Goal: Information Seeking & Learning: Find specific fact

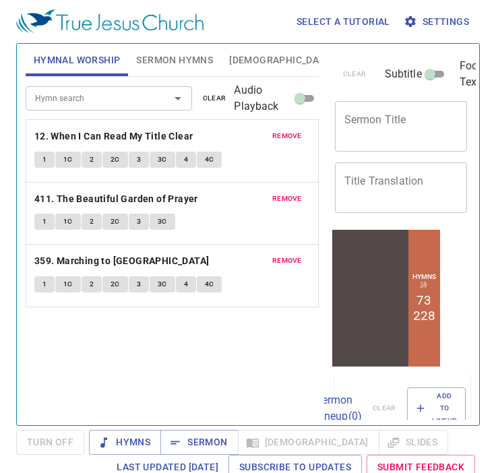
click at [232, 57] on span "Bible" at bounding box center [281, 60] width 104 height 17
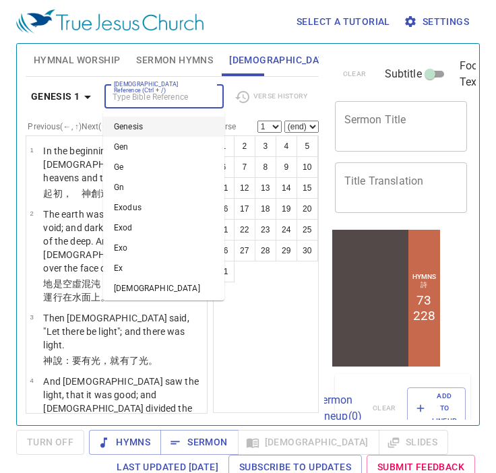
click at [134, 96] on input "Bible Reference (Ctrl + /)" at bounding box center [153, 96] width 90 height 15
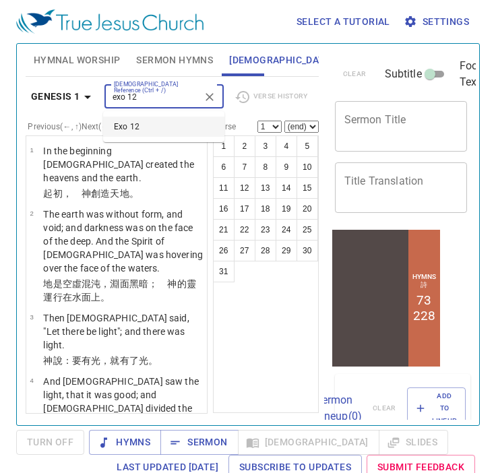
type input "exo 12"
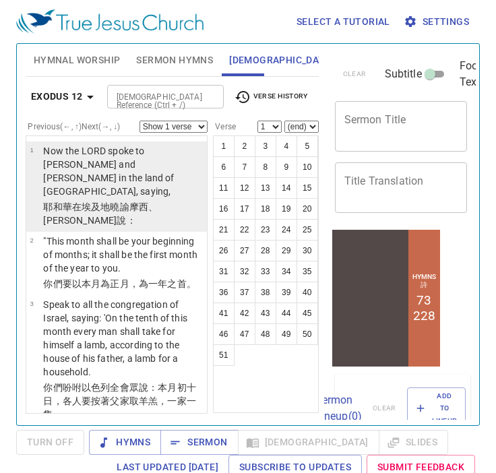
click at [119, 154] on p "Now the LORD spoke to [DEMOGRAPHIC_DATA] and [PERSON_NAME] in the land of [GEOG…" at bounding box center [123, 171] width 160 height 54
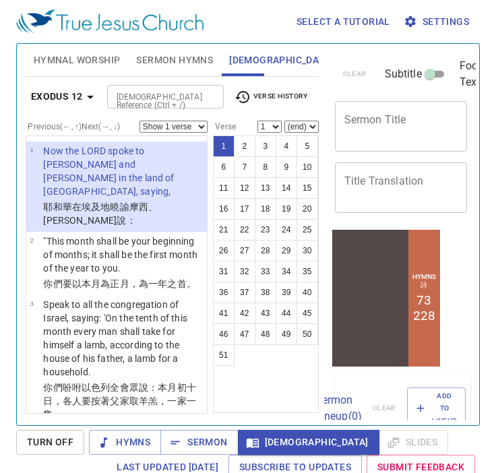
click at [278, 389] on div "1 2 3 4 5 6 7 8 9 10 11 12 13 14 15 16 17 18 19 20 21 22 23 24 25 26 27 28 29 3…" at bounding box center [266, 274] width 106 height 278
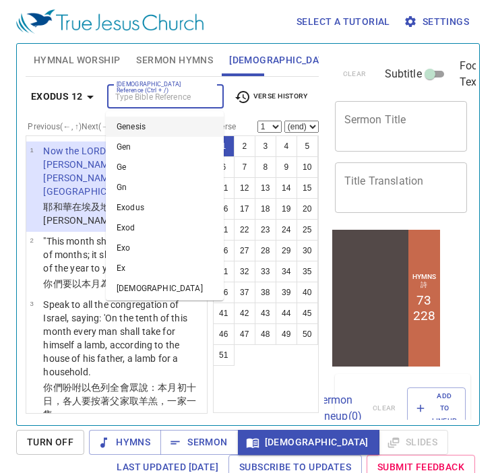
click at [148, 94] on input "Bible Reference (Ctrl + /)" at bounding box center [154, 96] width 87 height 15
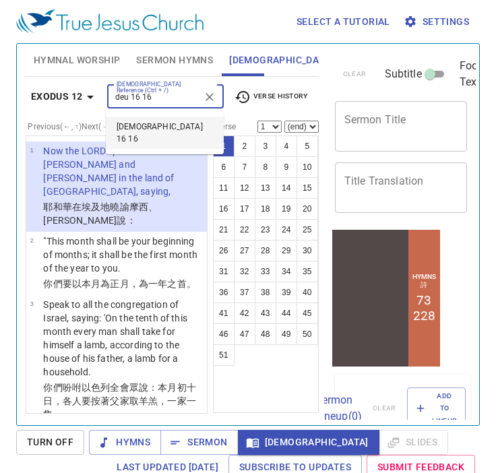
type input "deu 16 16"
select select "16"
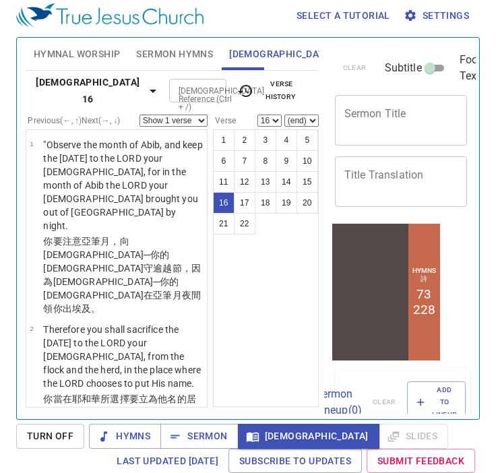
scroll to position [1907, 0]
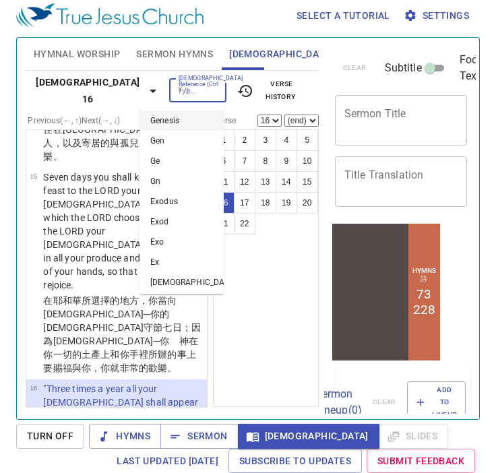
click at [173, 86] on input "Bible Reference (Ctrl + /)" at bounding box center [186, 90] width 27 height 15
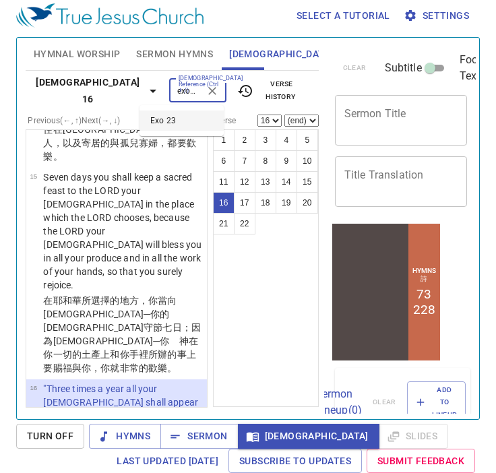
type input "exo 23"
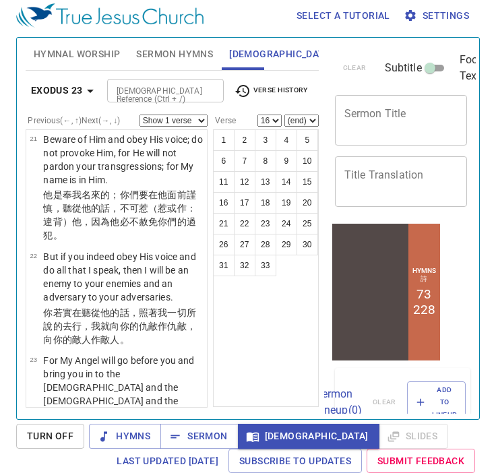
scroll to position [0, 0]
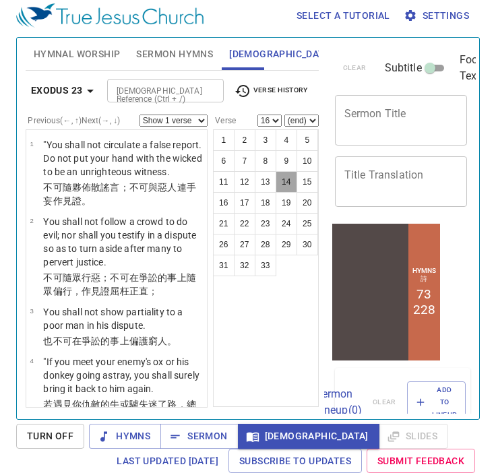
click at [284, 179] on button "14" at bounding box center [287, 182] width 22 height 22
select select "14"
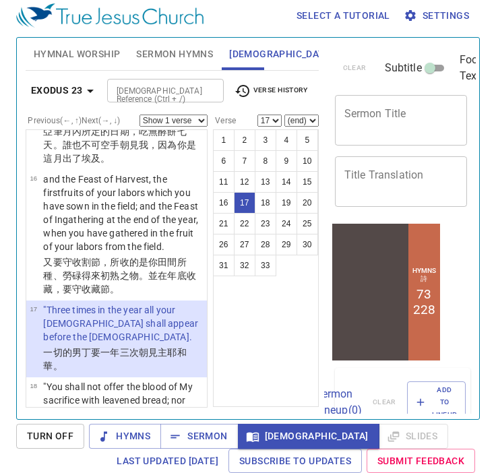
scroll to position [1458, 0]
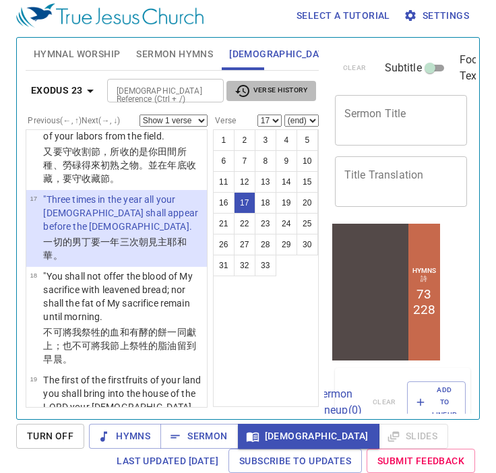
click at [278, 90] on span "Verse History" at bounding box center [270, 91] width 73 height 16
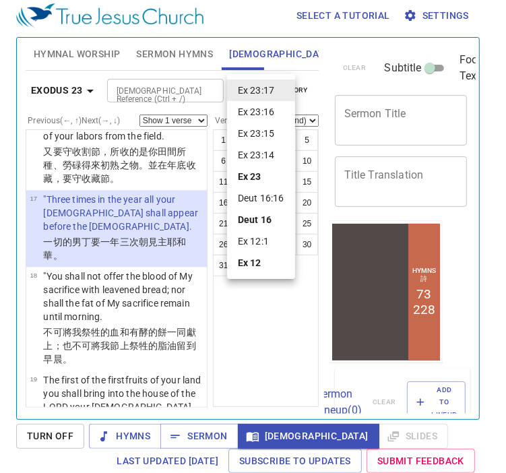
click at [254, 340] on div at bounding box center [253, 236] width 506 height 473
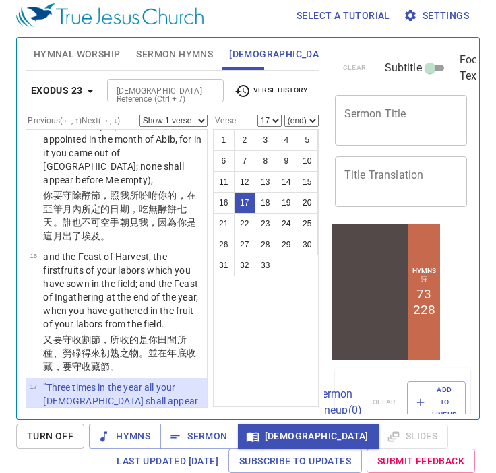
scroll to position [1255, 0]
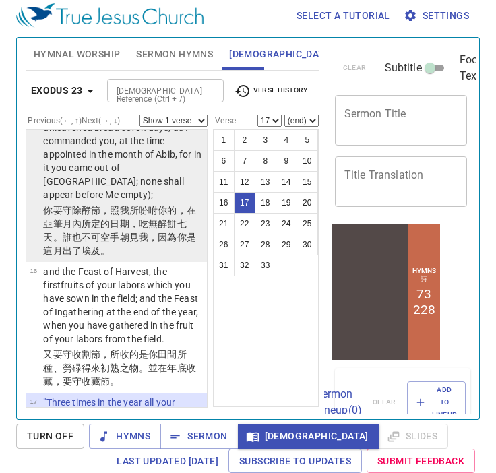
click at [170, 251] on wh398 "無酵餅 七 天 。誰也不可空手 朝見 我，因為你是這月出了 埃及 。" at bounding box center [119, 237] width 152 height 38
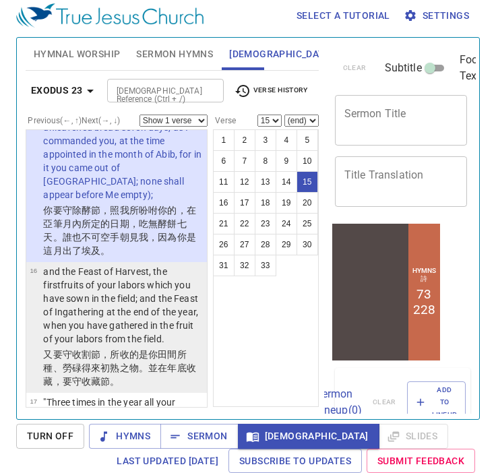
click at [151, 303] on p "and the Feast of Harvest, the firstfruits of your labors which you have sown in…" at bounding box center [123, 305] width 160 height 81
select select "16"
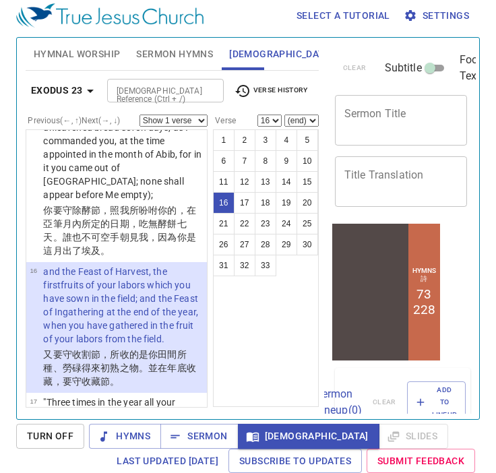
scroll to position [1353, 0]
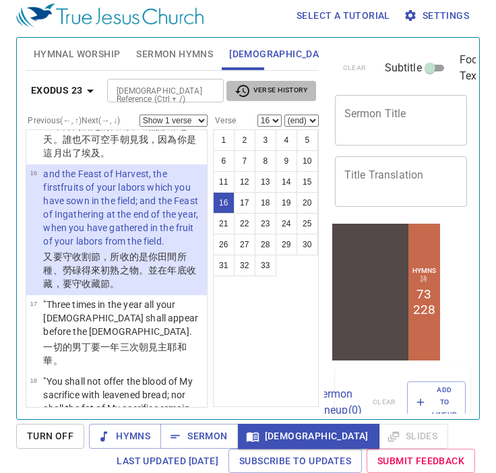
click at [274, 90] on span "Verse History" at bounding box center [270, 91] width 73 height 16
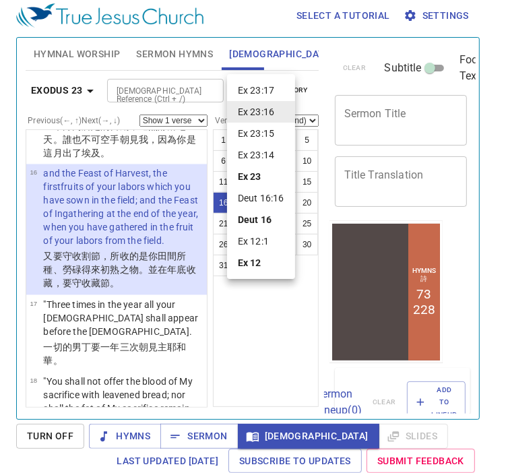
click at [267, 197] on li "Deut 16:16" at bounding box center [261, 198] width 68 height 22
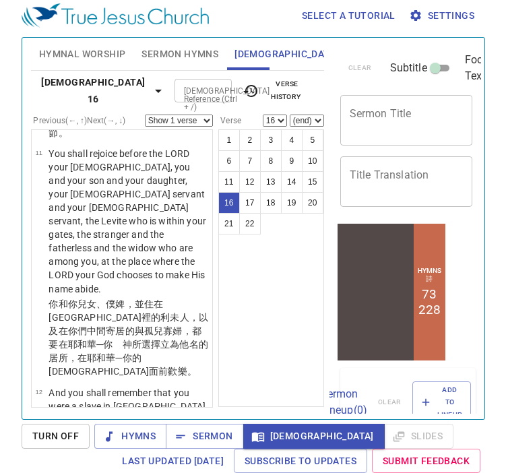
scroll to position [1878, 0]
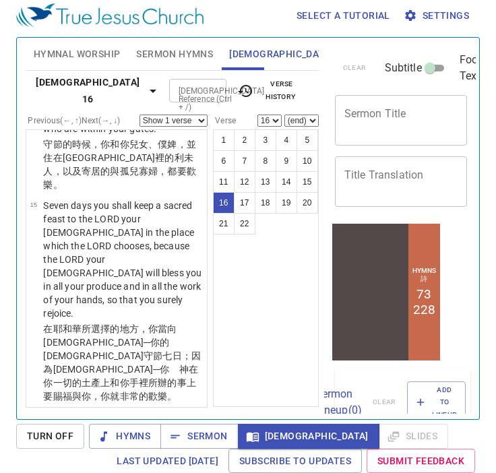
click at [272, 94] on span "Verse History" at bounding box center [272, 90] width 71 height 24
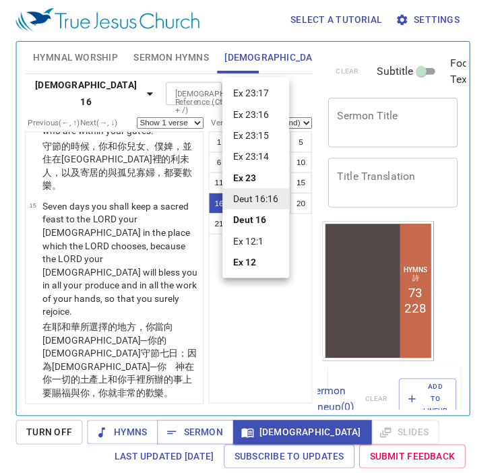
scroll to position [1865, 0]
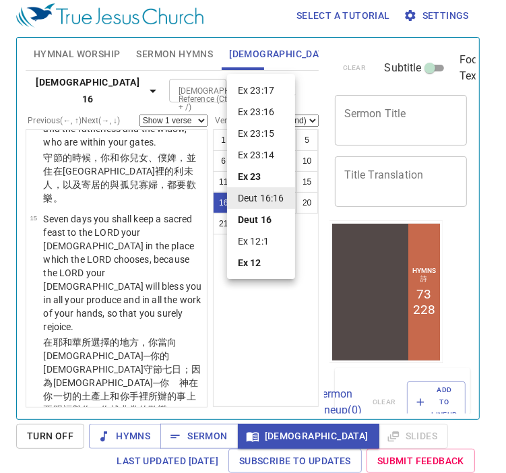
click at [263, 119] on li "Ex 23:16" at bounding box center [261, 112] width 68 height 22
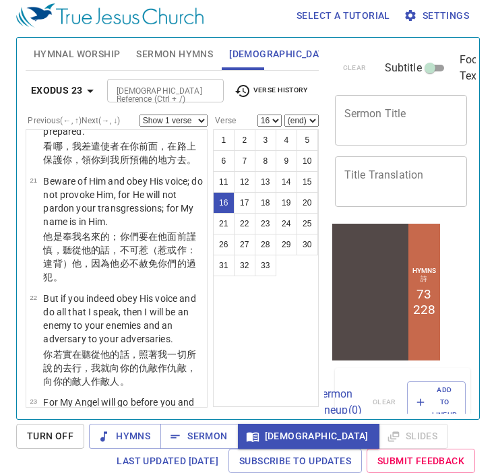
scroll to position [1353, 0]
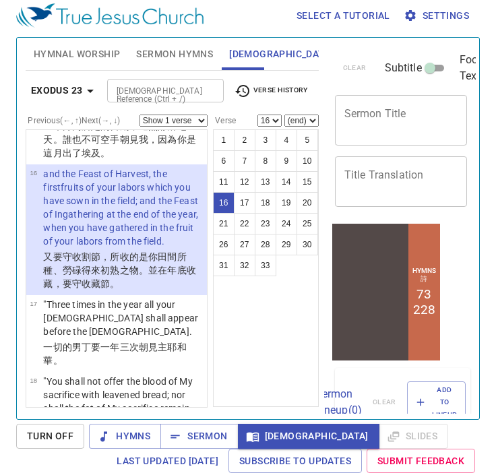
click at [265, 309] on div "1 2 3 4 5 6 7 8 9 10 11 12 13 14 15 16 17 18 19 20 21 22 23 24 25 26 27 28 29 3…" at bounding box center [266, 268] width 106 height 278
click at [245, 91] on icon "button" at bounding box center [242, 91] width 14 height 12
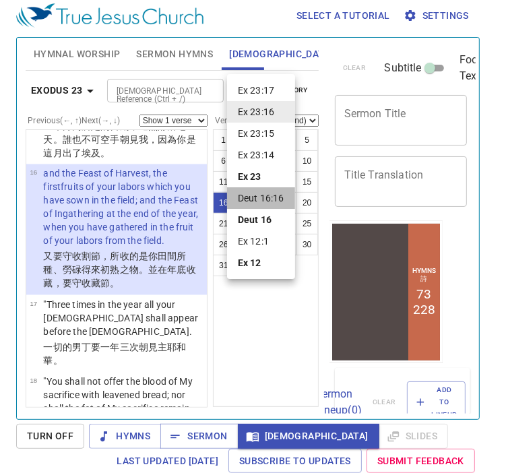
click at [265, 199] on li "Deut 16:16" at bounding box center [261, 198] width 68 height 22
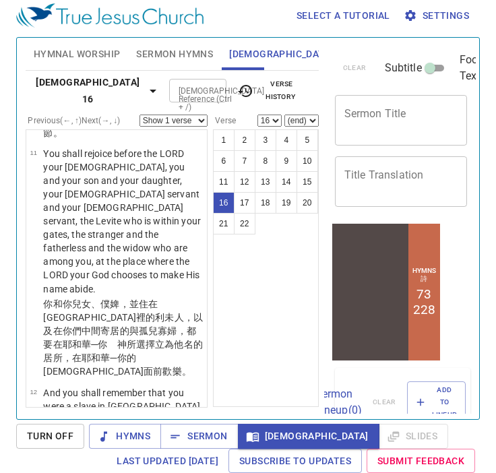
scroll to position [1878, 0]
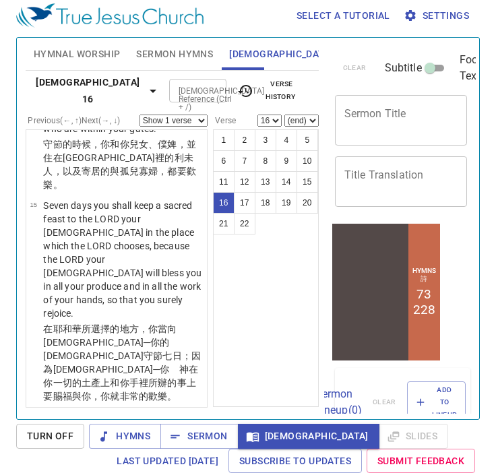
click at [173, 90] on input "Bible Reference (Ctrl + /)" at bounding box center [186, 90] width 27 height 15
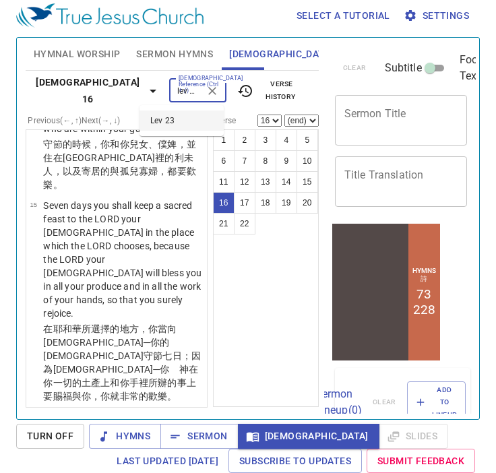
type input "lev 23"
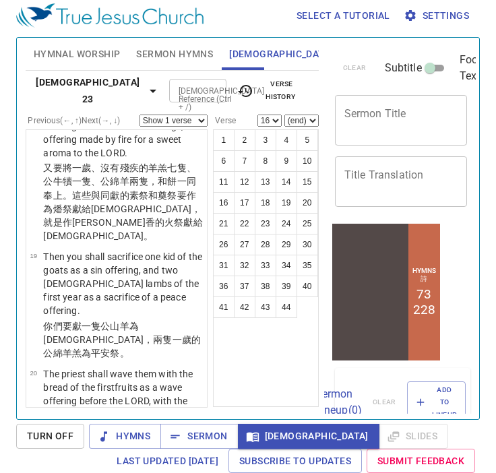
scroll to position [0, 0]
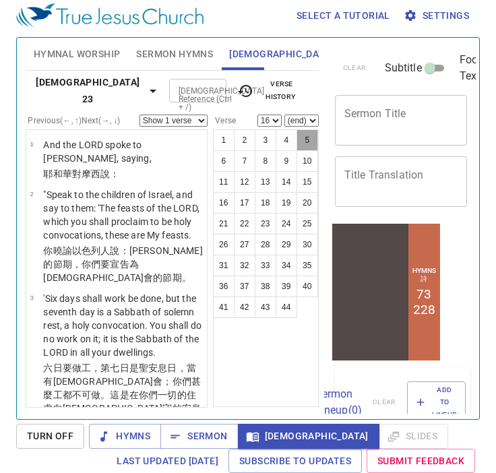
click at [306, 141] on button "5" at bounding box center [307, 140] width 22 height 22
select select "5"
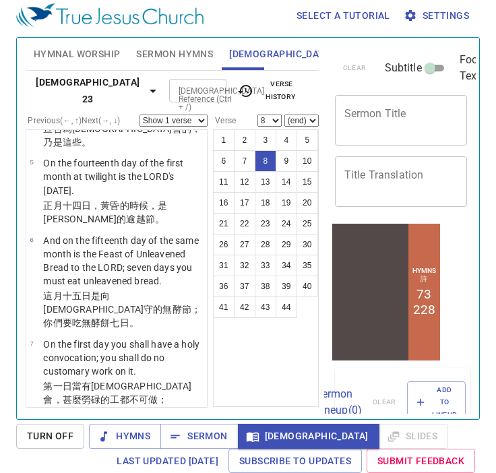
scroll to position [550, 0]
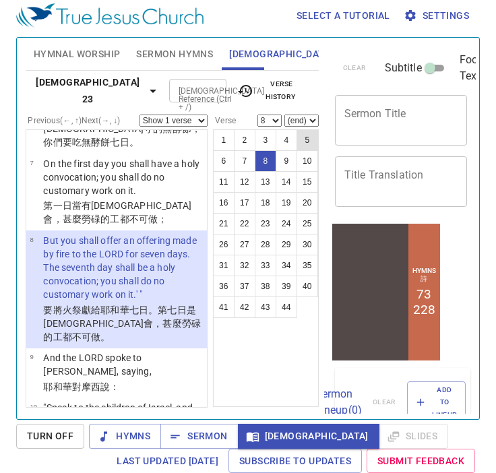
click at [307, 139] on button "5" at bounding box center [307, 140] width 22 height 22
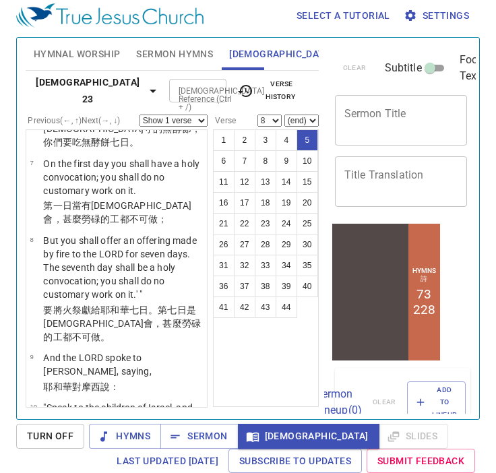
select select "5"
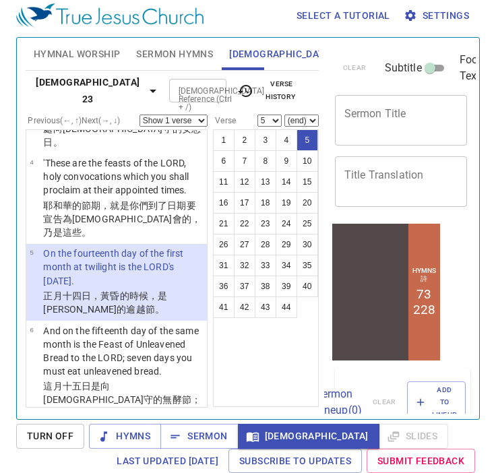
click at [173, 88] on input "Bible Reference (Ctrl + /)" at bounding box center [186, 90] width 27 height 15
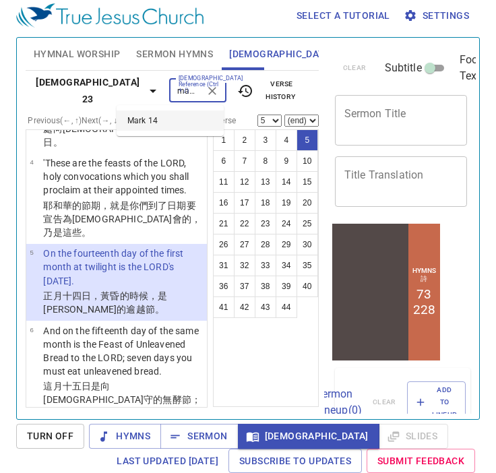
type input "mark 14"
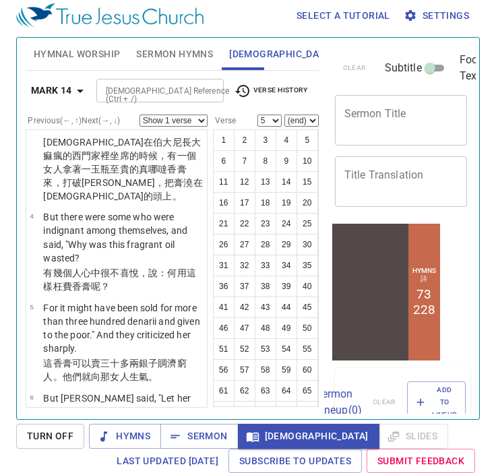
scroll to position [0, 0]
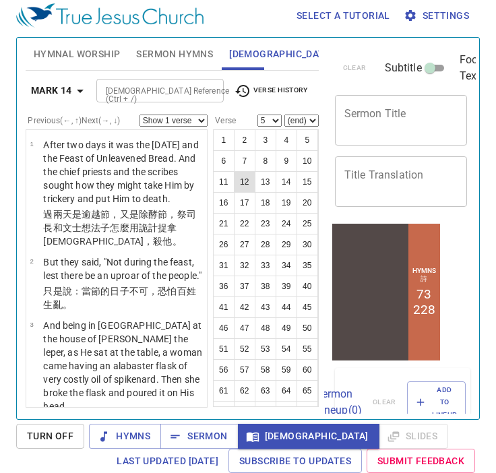
click at [255, 176] on button "12" at bounding box center [245, 182] width 22 height 22
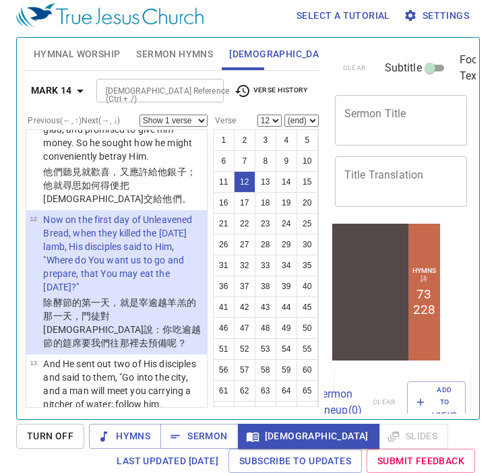
click at [259, 92] on span "Verse History" at bounding box center [270, 91] width 73 height 16
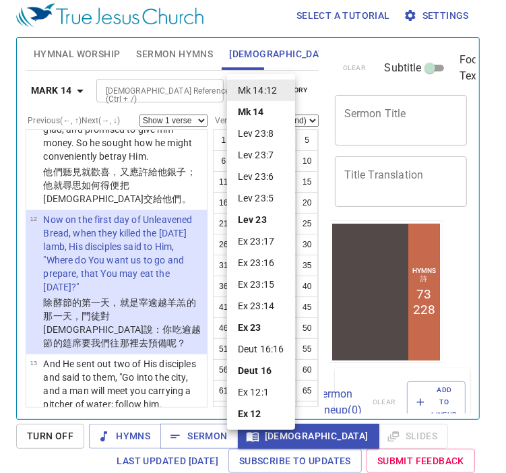
click at [254, 138] on li "Lev 23:8" at bounding box center [261, 134] width 68 height 22
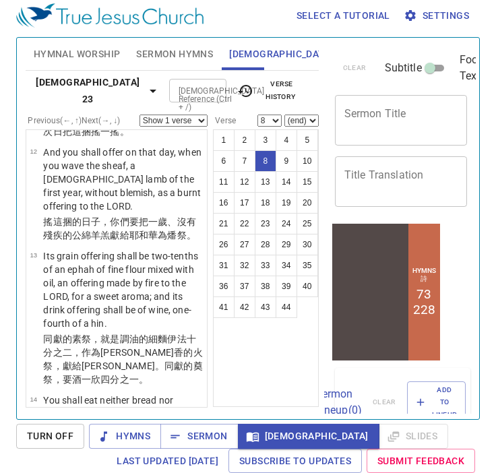
scroll to position [550, 0]
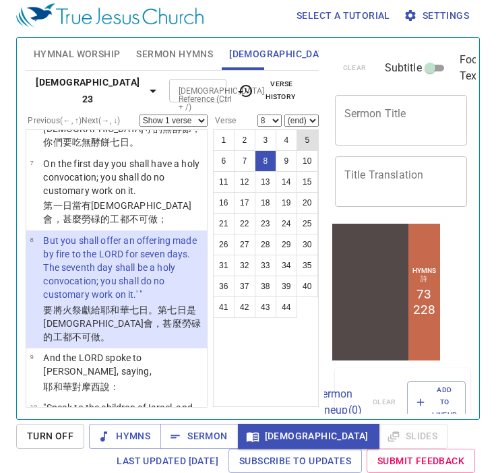
click at [310, 139] on button "5" at bounding box center [307, 140] width 22 height 22
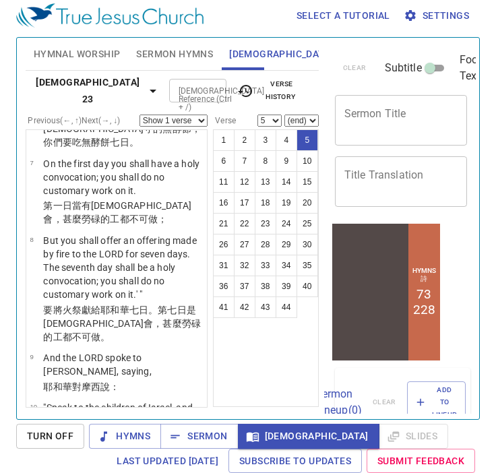
scroll to position [280, 0]
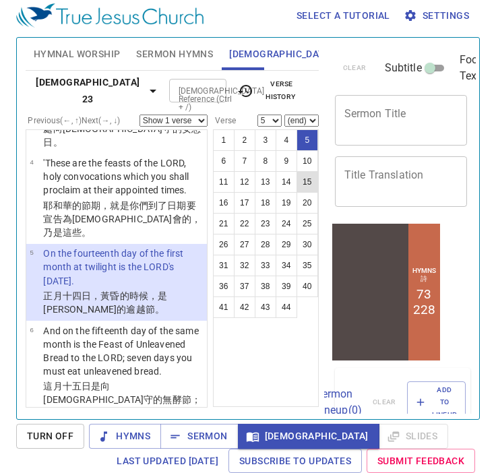
click at [308, 187] on button "15" at bounding box center [307, 182] width 22 height 22
select select "15"
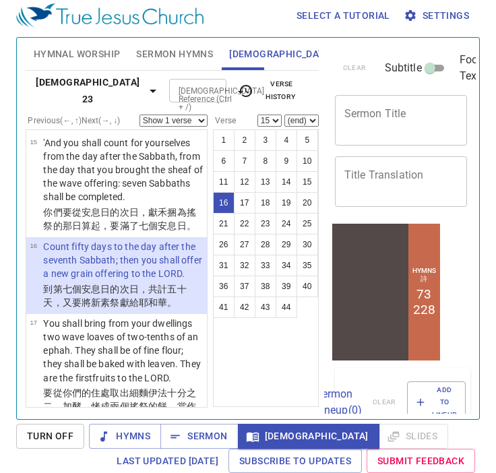
scroll to position [1379, 0]
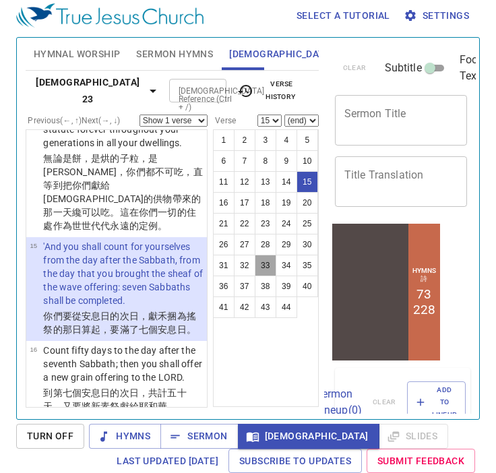
click at [270, 266] on button "33" at bounding box center [266, 266] width 22 height 22
select select "33"
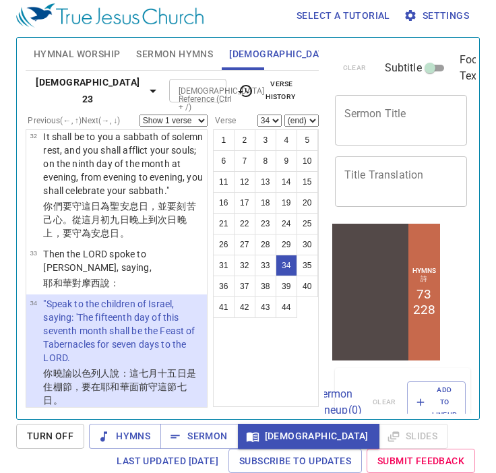
scroll to position [3445, 0]
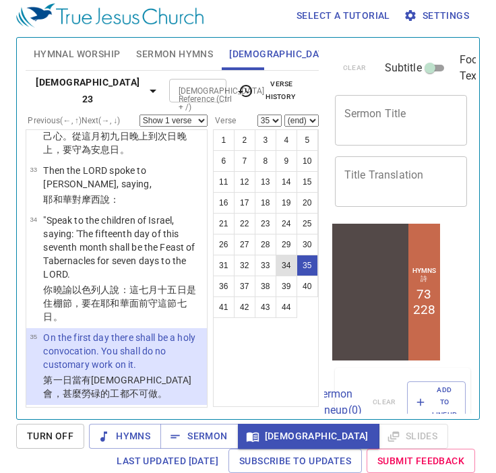
click at [287, 259] on button "34" at bounding box center [287, 266] width 22 height 22
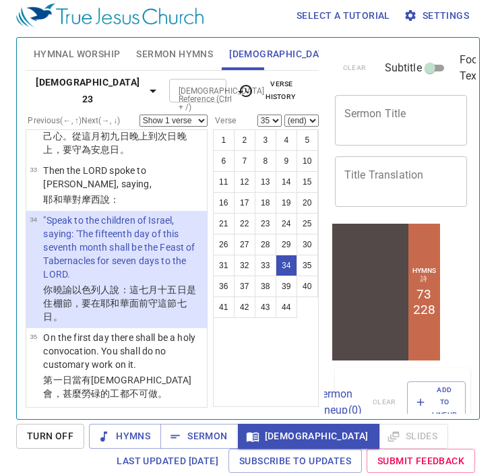
select select "34"
click at [284, 90] on span "Verse History" at bounding box center [272, 90] width 71 height 24
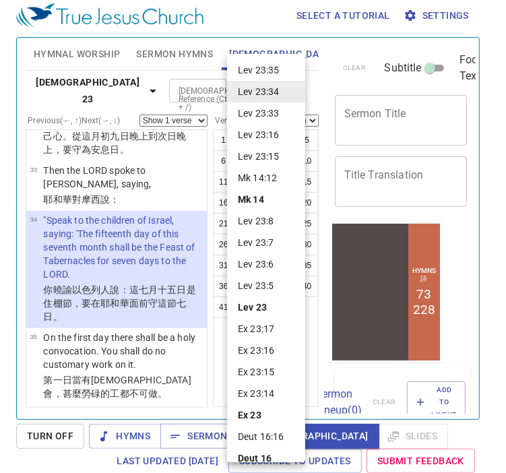
click at [487, 159] on div at bounding box center [253, 236] width 506 height 473
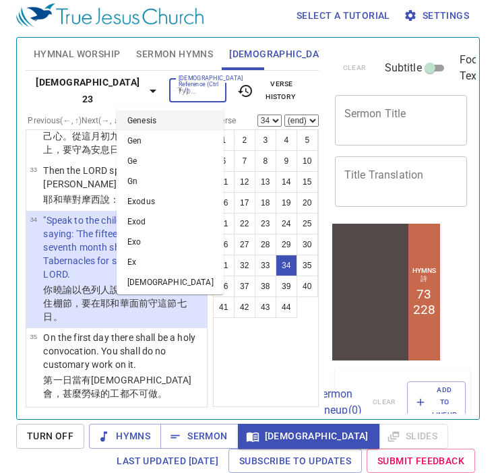
click at [194, 91] on input "Bible Reference (Ctrl + /)" at bounding box center [186, 90] width 27 height 15
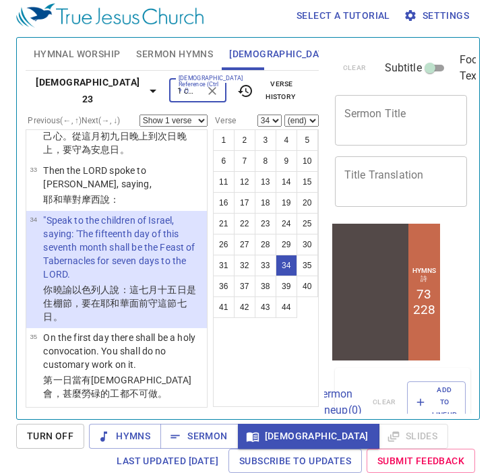
type input "1 co5"
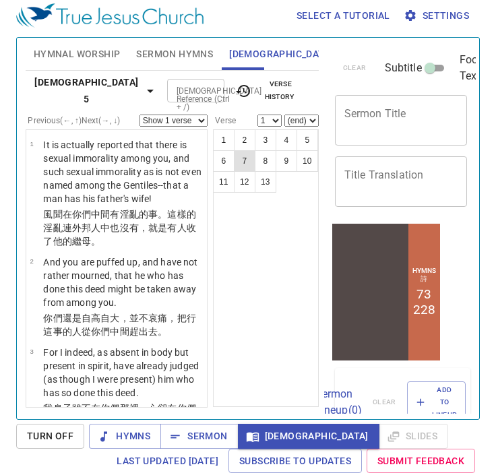
click at [251, 160] on button "7" at bounding box center [245, 161] width 22 height 22
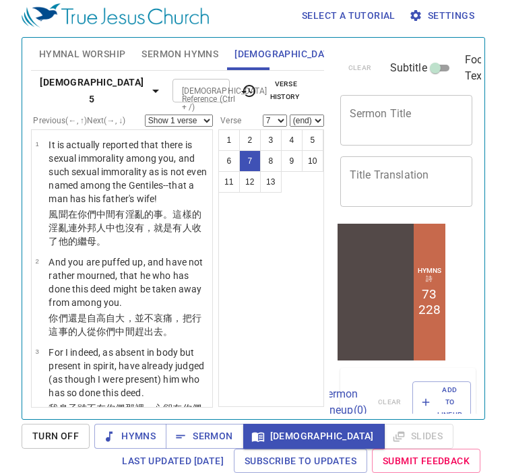
scroll to position [541, 0]
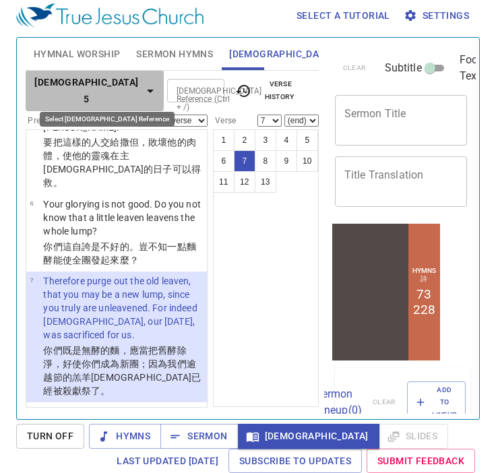
click at [142, 96] on icon "button" at bounding box center [150, 91] width 16 height 16
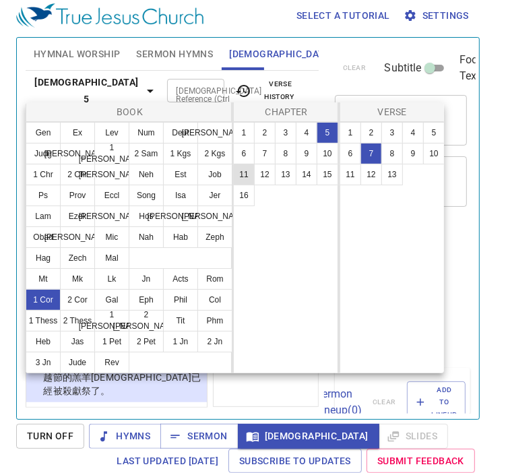
click at [247, 172] on button "11" at bounding box center [244, 175] width 22 height 22
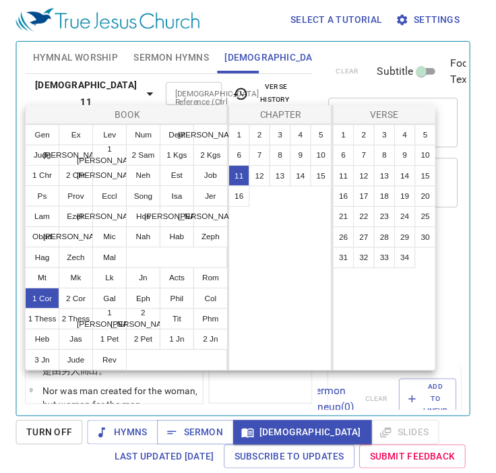
scroll to position [0, 0]
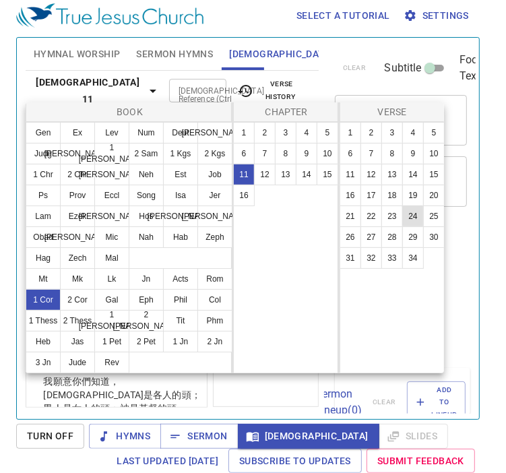
click at [410, 218] on button "24" at bounding box center [413, 217] width 22 height 22
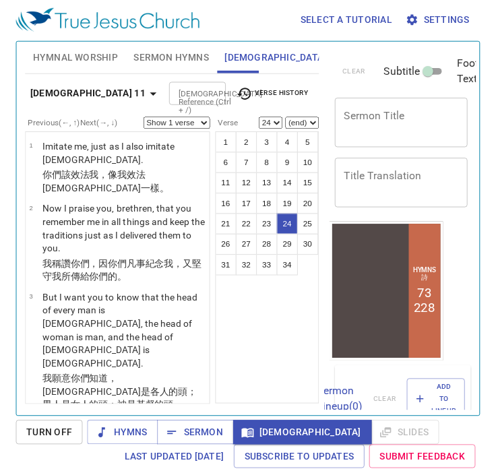
scroll to position [2029, 0]
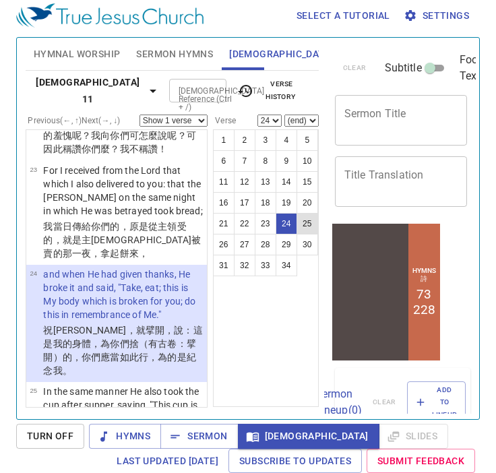
click at [309, 219] on button "25" at bounding box center [307, 224] width 22 height 22
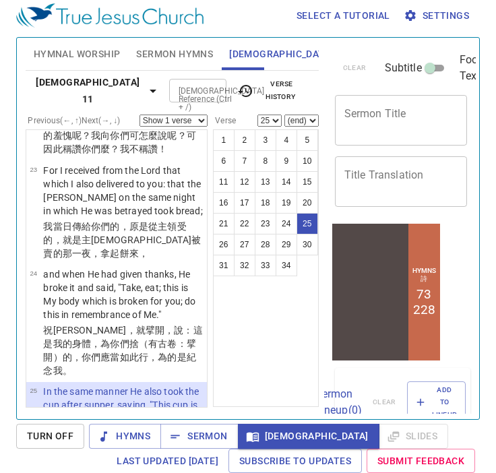
scroll to position [2153, 0]
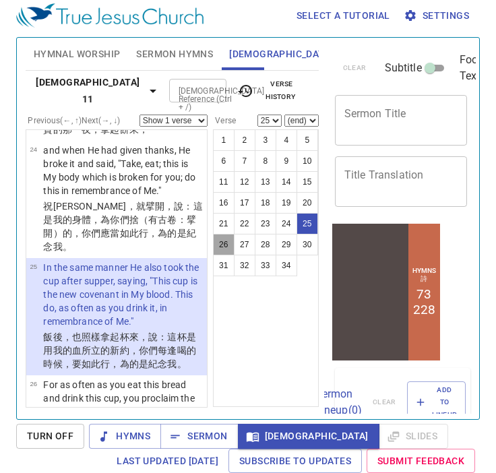
click at [227, 244] on button "26" at bounding box center [224, 245] width 22 height 22
select select "26"
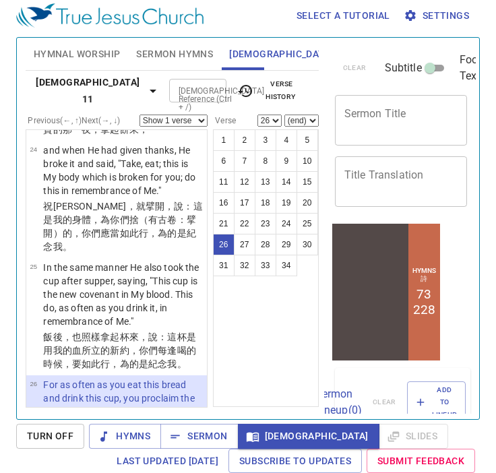
scroll to position [2258, 0]
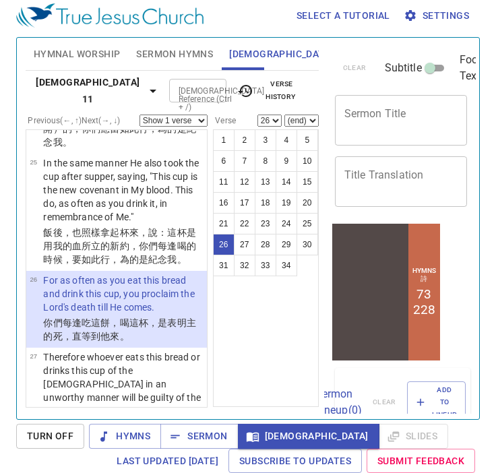
click at [264, 320] on div "1 2 3 4 5 6 7 8 9 10 11 12 13 14 15 16 17 18 19 20 21 22 23 24 25 26 27 28 29 3…" at bounding box center [266, 268] width 106 height 278
